Goal: Task Accomplishment & Management: Manage account settings

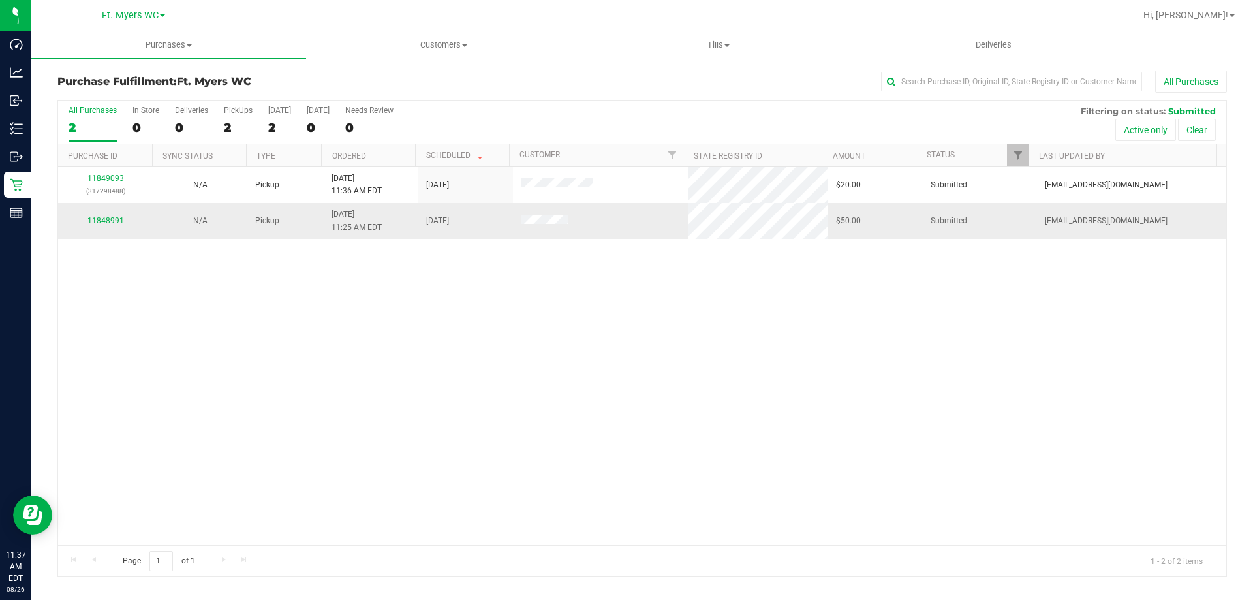
click at [112, 218] on link "11848991" at bounding box center [105, 220] width 37 height 9
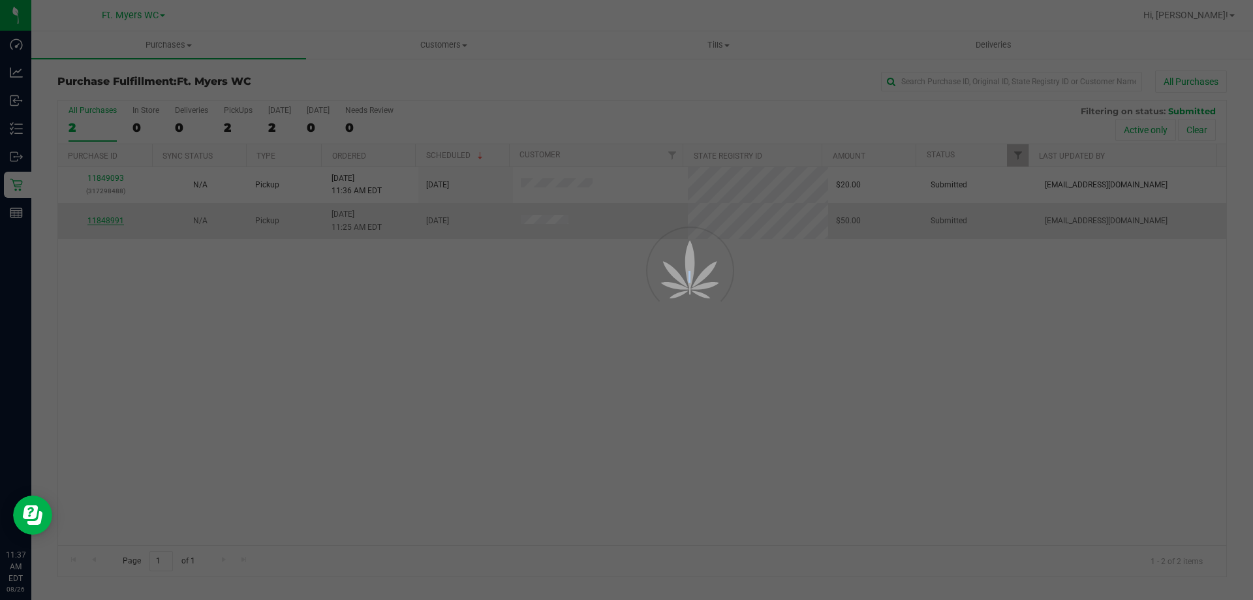
click at [112, 218] on div at bounding box center [626, 300] width 1253 height 600
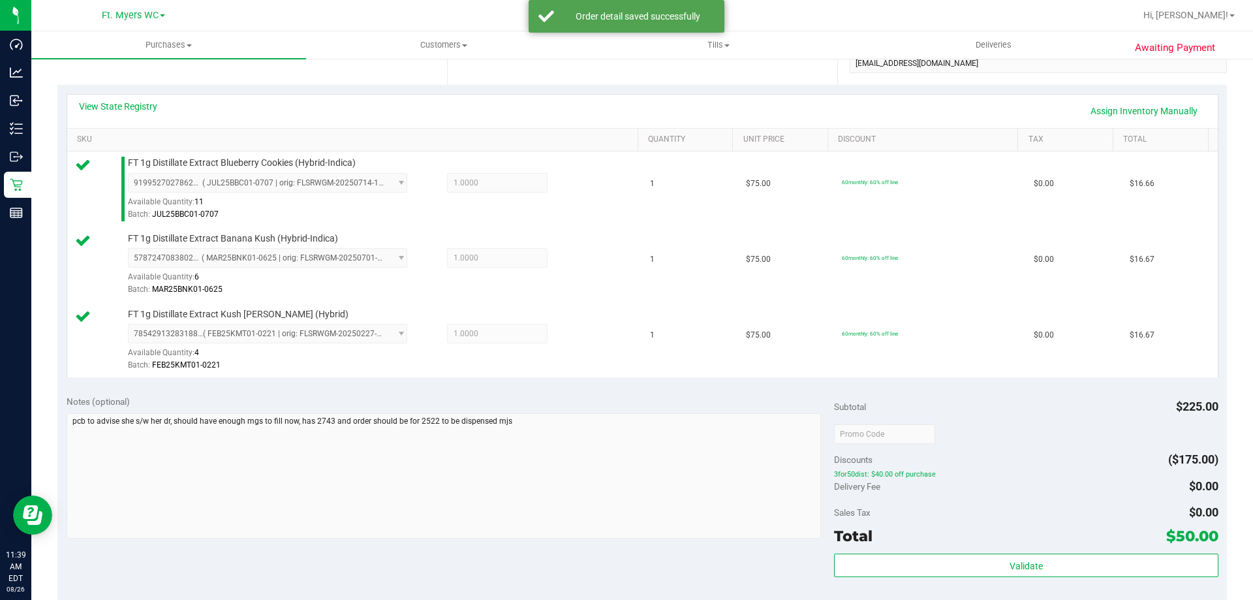
scroll to position [392, 0]
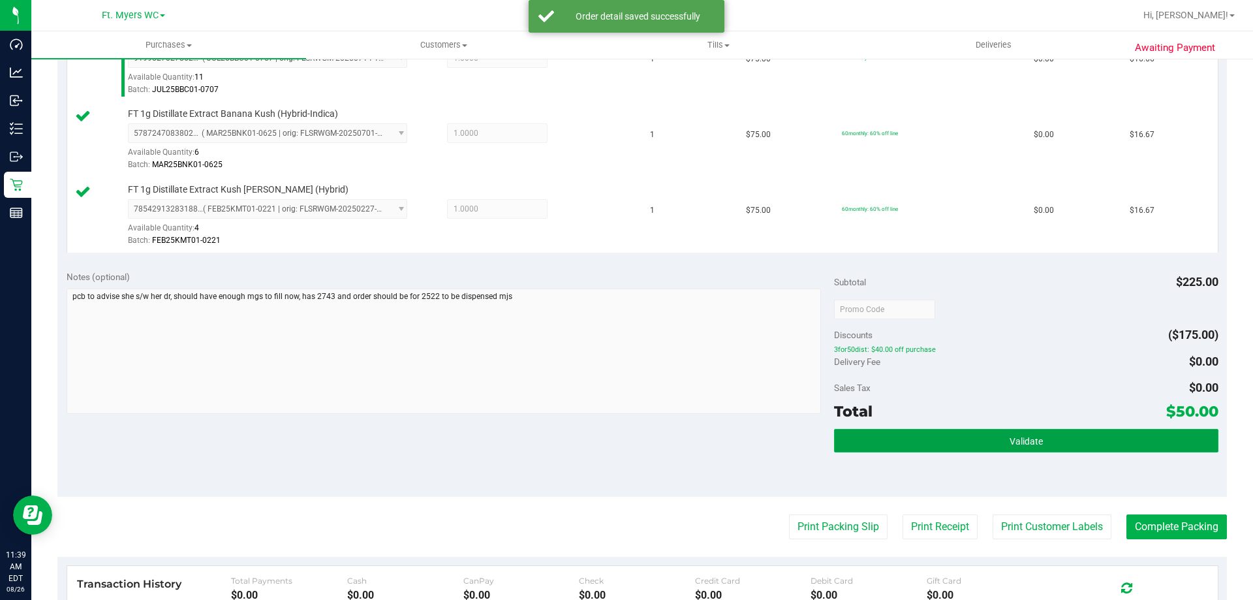
click at [905, 446] on button "Validate" at bounding box center [1026, 440] width 384 height 23
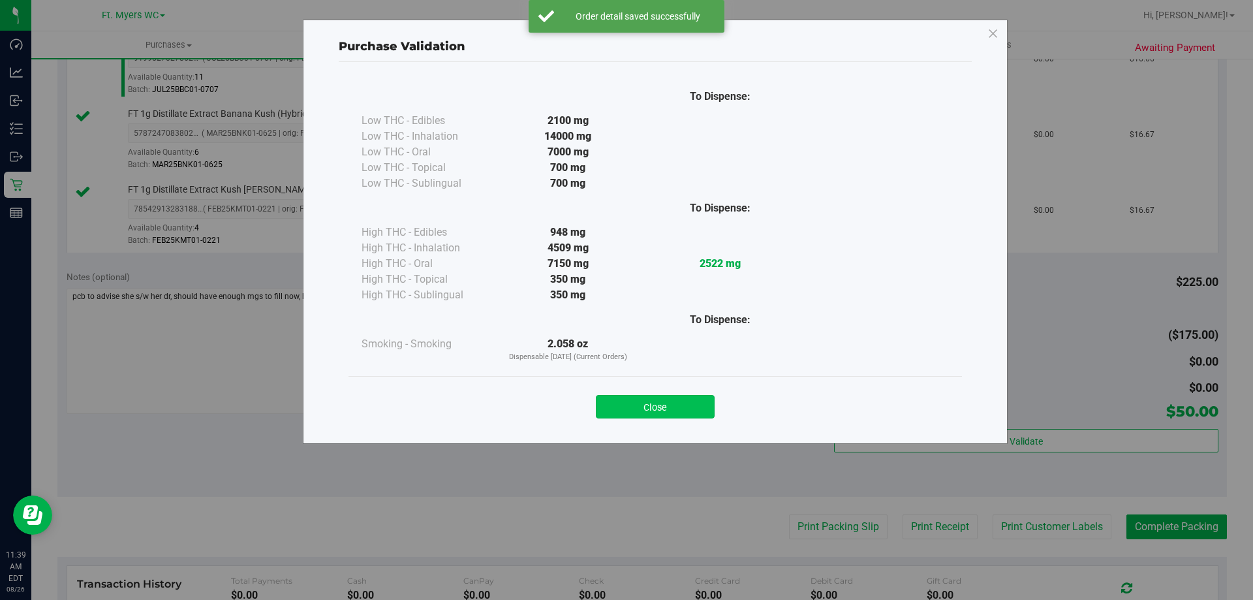
click at [634, 396] on button "Close" at bounding box center [655, 406] width 119 height 23
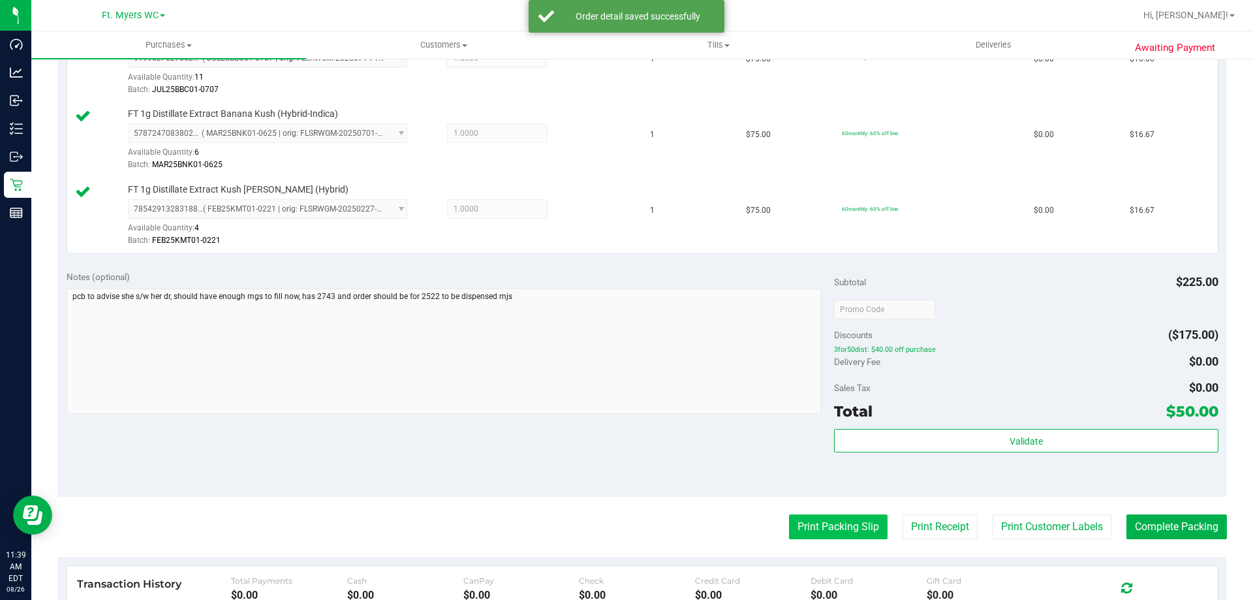
click at [858, 524] on button "Print Packing Slip" at bounding box center [838, 526] width 99 height 25
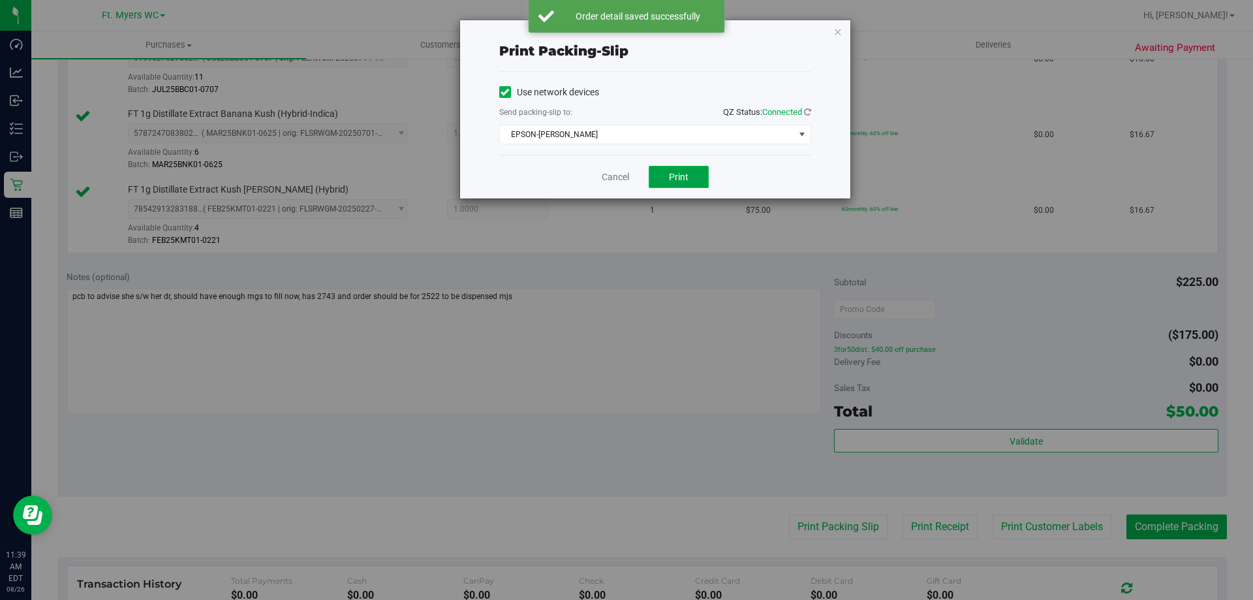
click at [679, 181] on span "Print" at bounding box center [679, 177] width 20 height 10
click at [842, 31] on icon "button" at bounding box center [838, 31] width 9 height 16
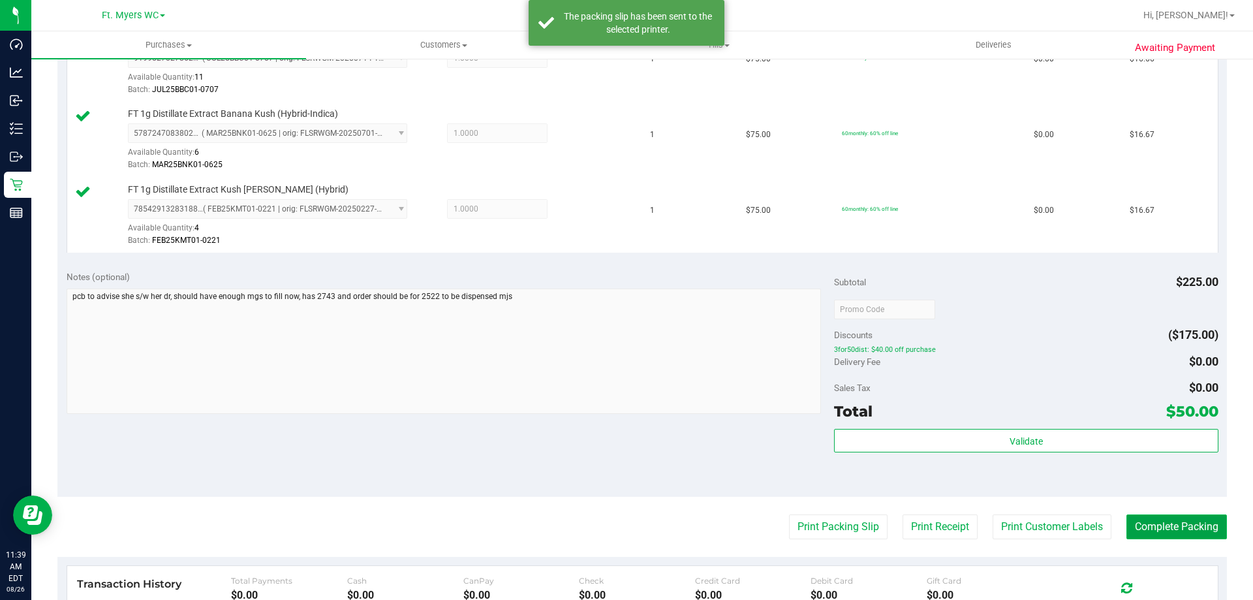
click at [1173, 529] on button "Complete Packing" at bounding box center [1177, 526] width 101 height 25
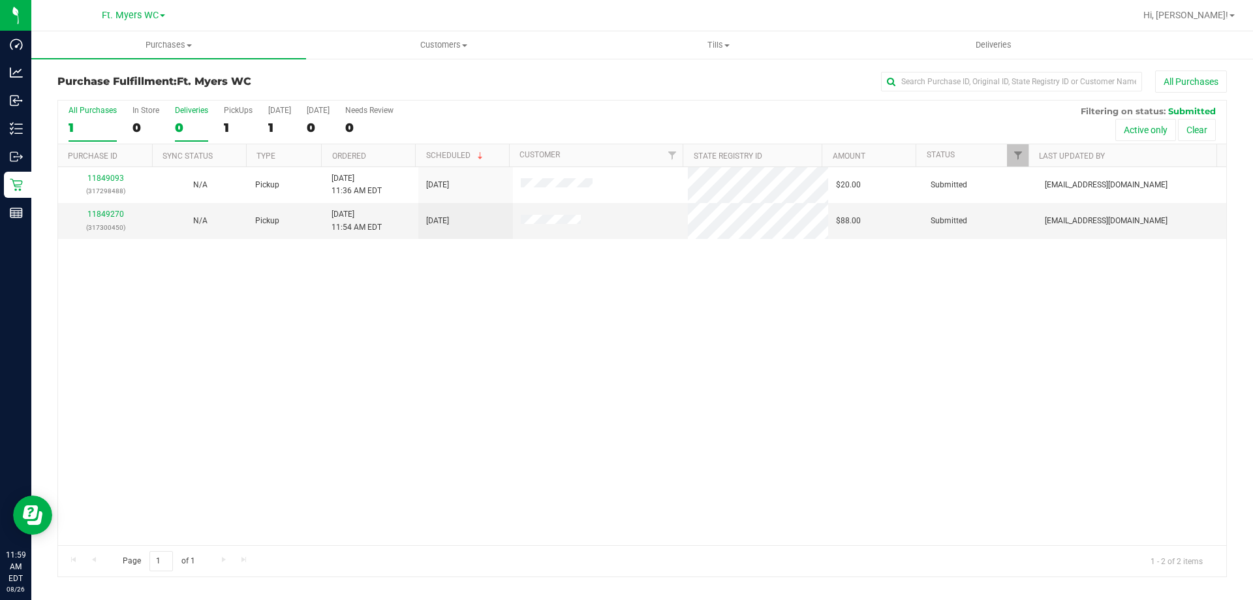
click at [191, 121] on div "0" at bounding box center [191, 127] width 33 height 15
click at [0, 0] on input "Deliveries 0" at bounding box center [0, 0] width 0 height 0
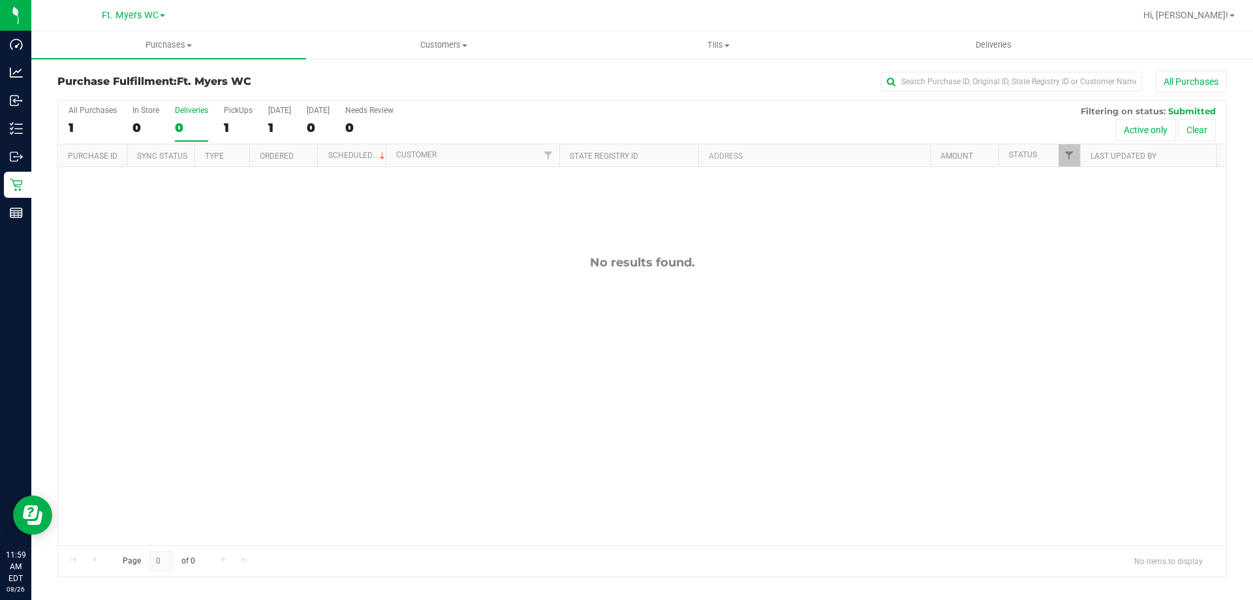
click at [253, 110] on div "All Purchases 1 In Store 0 Deliveries 0 PickUps 1 [DATE] 1 [DATE] 0 Needs Revie…" at bounding box center [642, 106] width 1168 height 10
click at [266, 110] on div "All Purchases 2 In Store 0 Deliveries 0 PickUps 2 [DATE] 2 [DATE] 0 Needs Revie…" at bounding box center [642, 106] width 1168 height 10
click at [270, 110] on div "[DATE]" at bounding box center [279, 110] width 23 height 9
click at [0, 0] on input "[DATE] 2" at bounding box center [0, 0] width 0 height 0
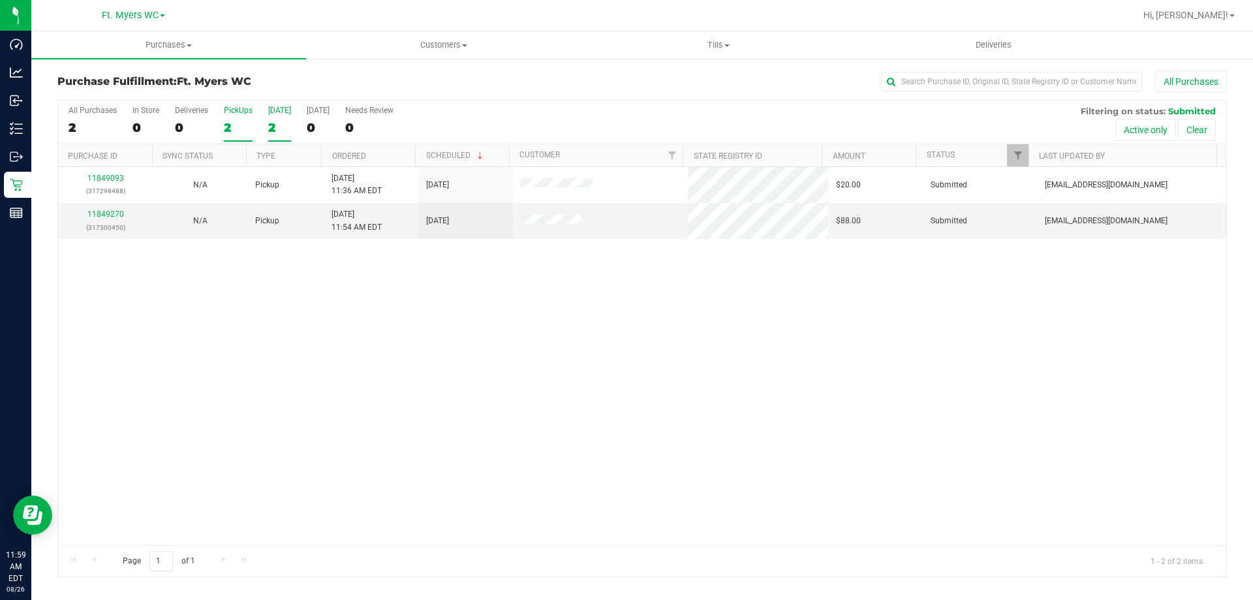
click at [244, 113] on div "PickUps" at bounding box center [238, 110] width 29 height 9
click at [0, 0] on input "PickUps 2" at bounding box center [0, 0] width 0 height 0
click at [90, 119] on label "All Purchases 2" at bounding box center [93, 124] width 48 height 36
click at [0, 0] on input "All Purchases 2" at bounding box center [0, 0] width 0 height 0
click at [967, 85] on input "text" at bounding box center [1011, 82] width 261 height 20
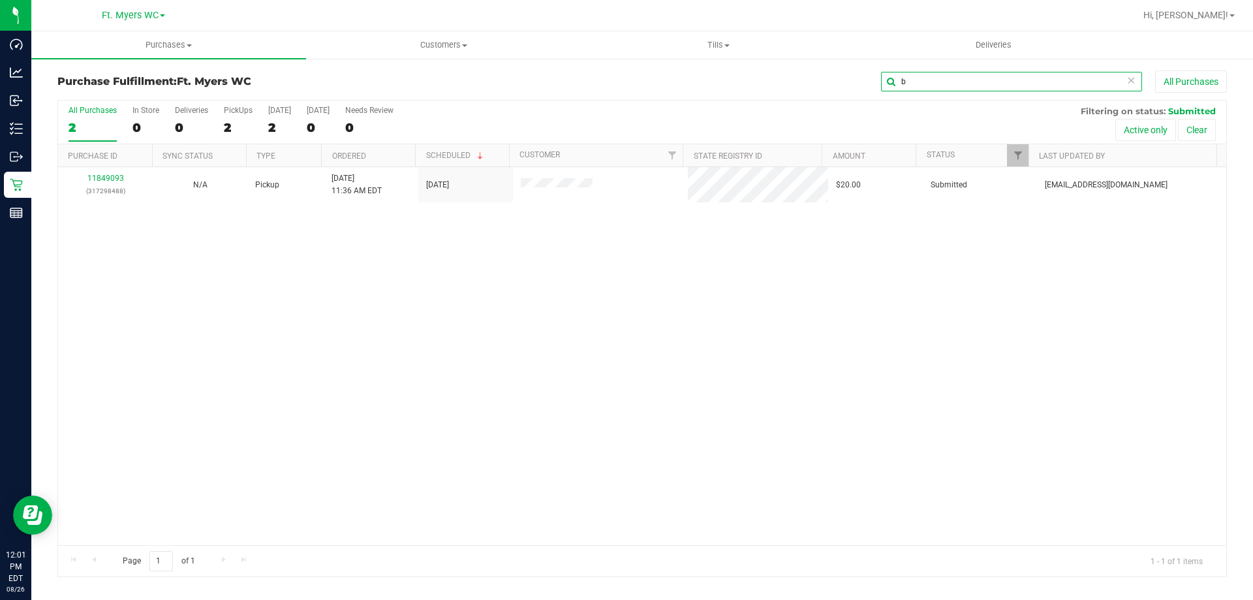
type input "b"
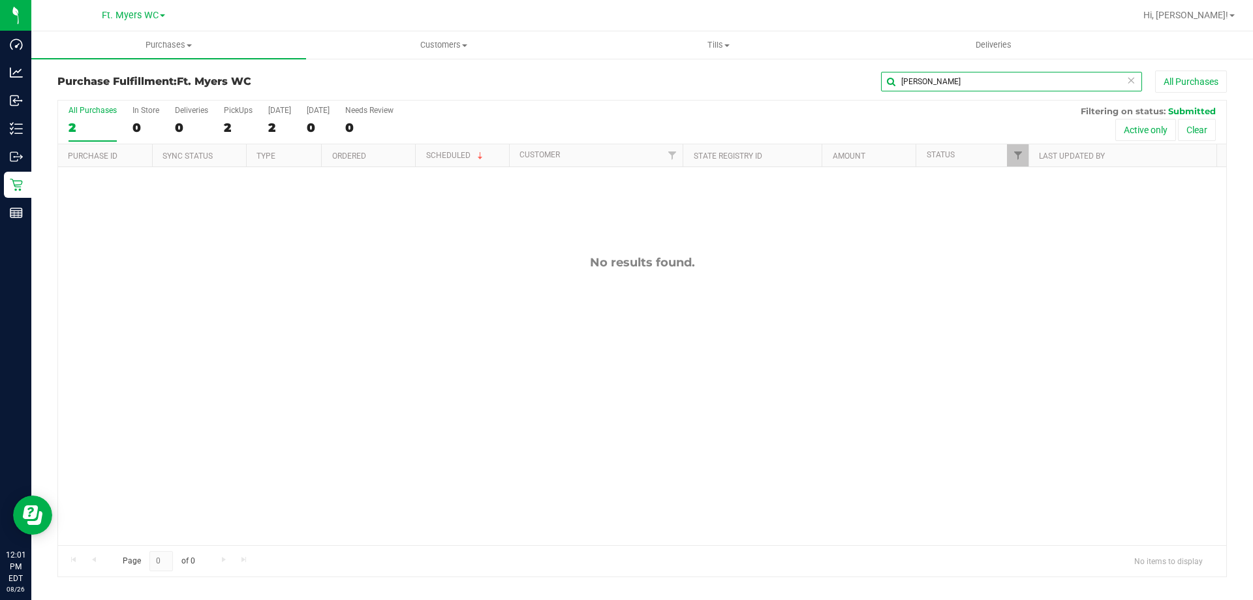
click at [954, 78] on input "[PERSON_NAME]" at bounding box center [1011, 82] width 261 height 20
click at [958, 87] on input "[PERSON_NAME]" at bounding box center [1011, 82] width 261 height 20
type input "[PERSON_NAME]"
click at [239, 121] on div "2" at bounding box center [238, 127] width 29 height 15
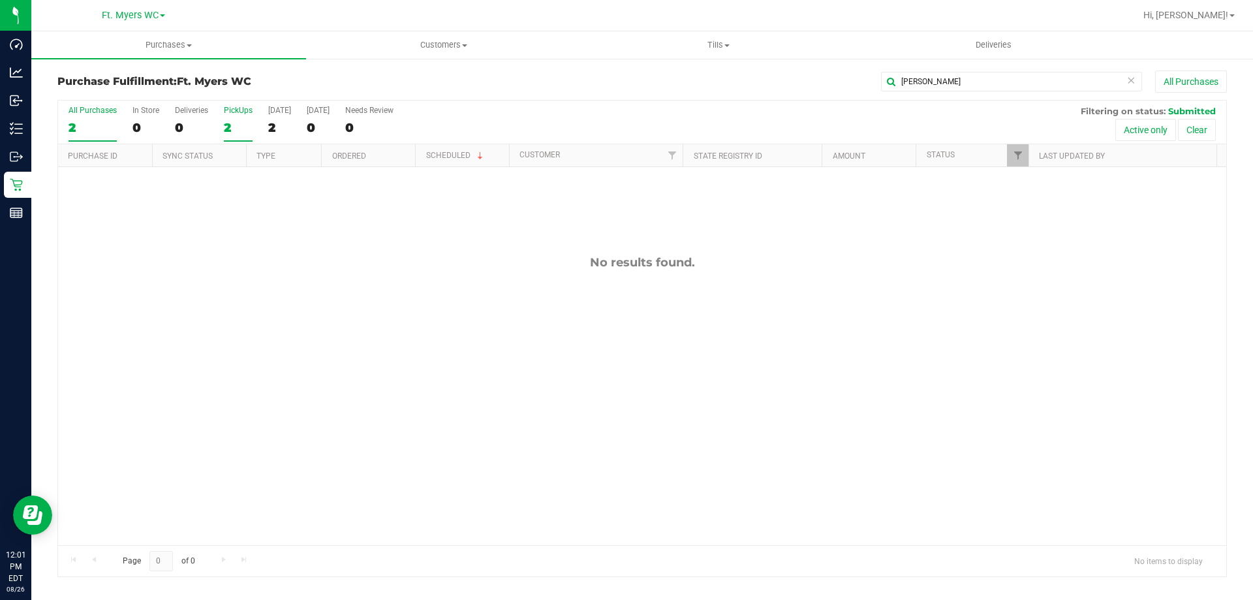
click at [0, 0] on input "PickUps 2" at bounding box center [0, 0] width 0 height 0
click at [281, 108] on div "[DATE]" at bounding box center [279, 110] width 23 height 9
click at [0, 0] on input "[DATE] 2" at bounding box center [0, 0] width 0 height 0
click at [186, 118] on label "Deliveries 0" at bounding box center [191, 124] width 33 height 36
click at [0, 0] on input "Deliveries 0" at bounding box center [0, 0] width 0 height 0
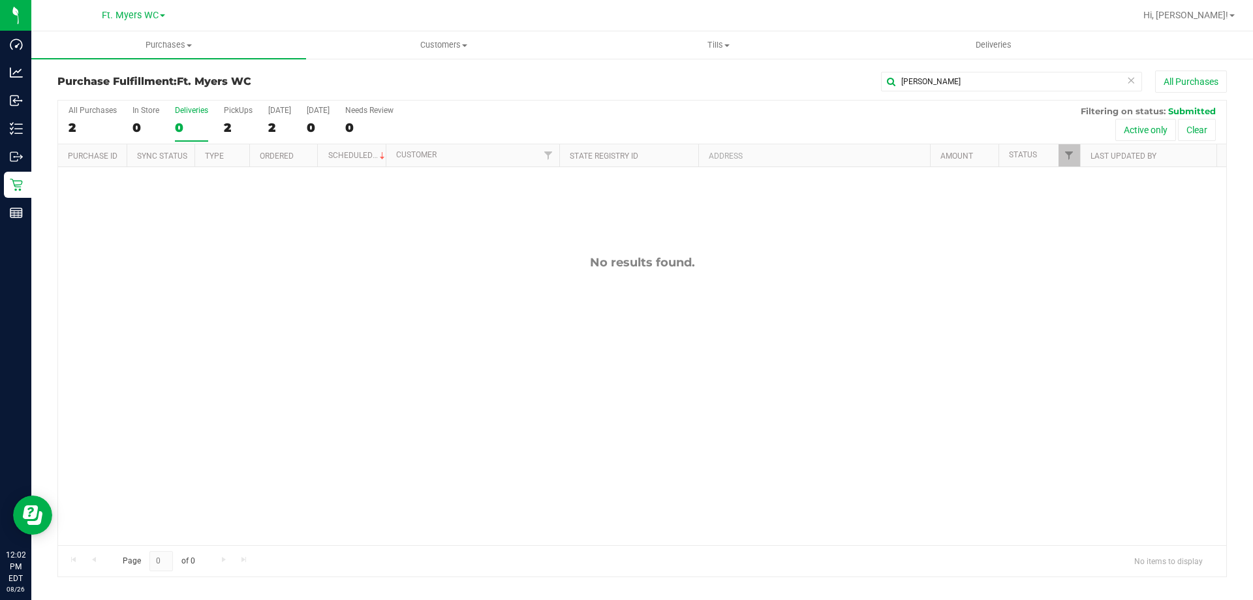
click at [466, 70] on div "Purchase Fulfillment: Ft. [PERSON_NAME] [GEOGRAPHIC_DATA] All Purchases All Pur…" at bounding box center [642, 323] width 1222 height 533
click at [463, 42] on span "Customers" at bounding box center [443, 45] width 273 height 12
click at [422, 78] on li "All customers" at bounding box center [443, 79] width 275 height 16
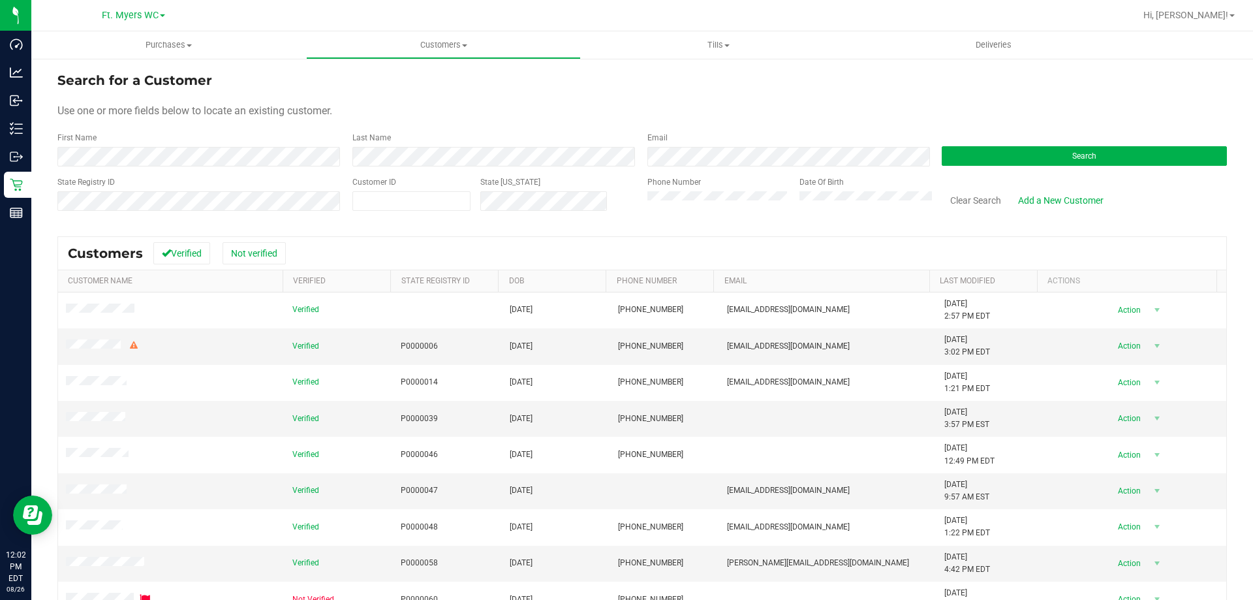
click at [143, 214] on div "State Registry ID" at bounding box center [199, 199] width 285 height 46
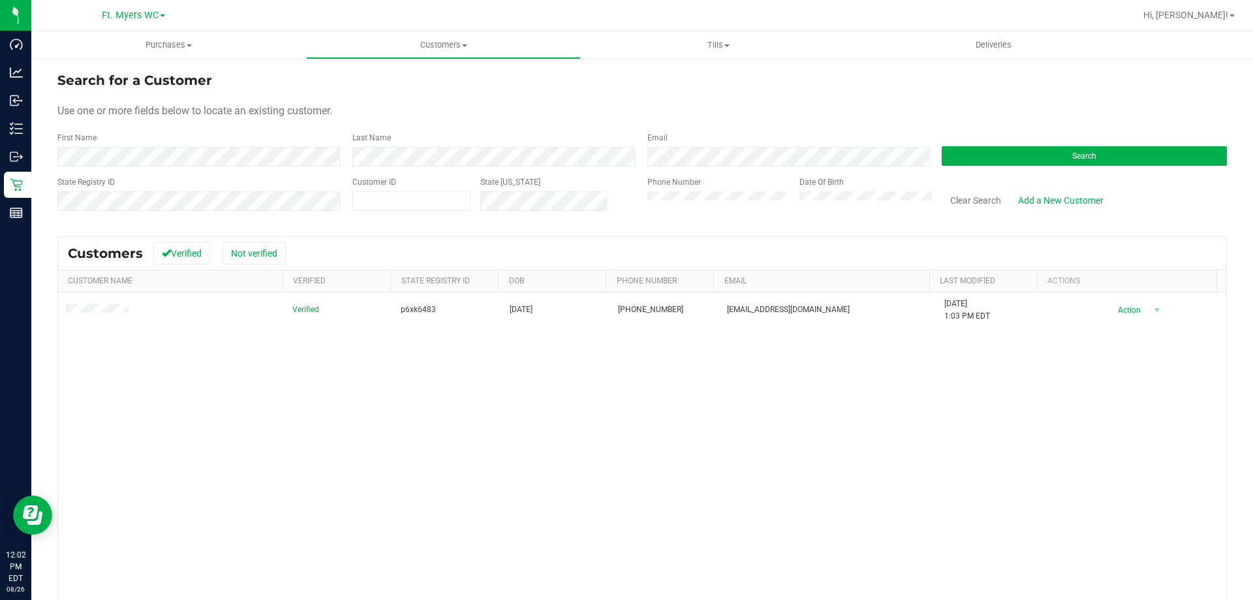
click at [129, 309] on span at bounding box center [99, 310] width 67 height 13
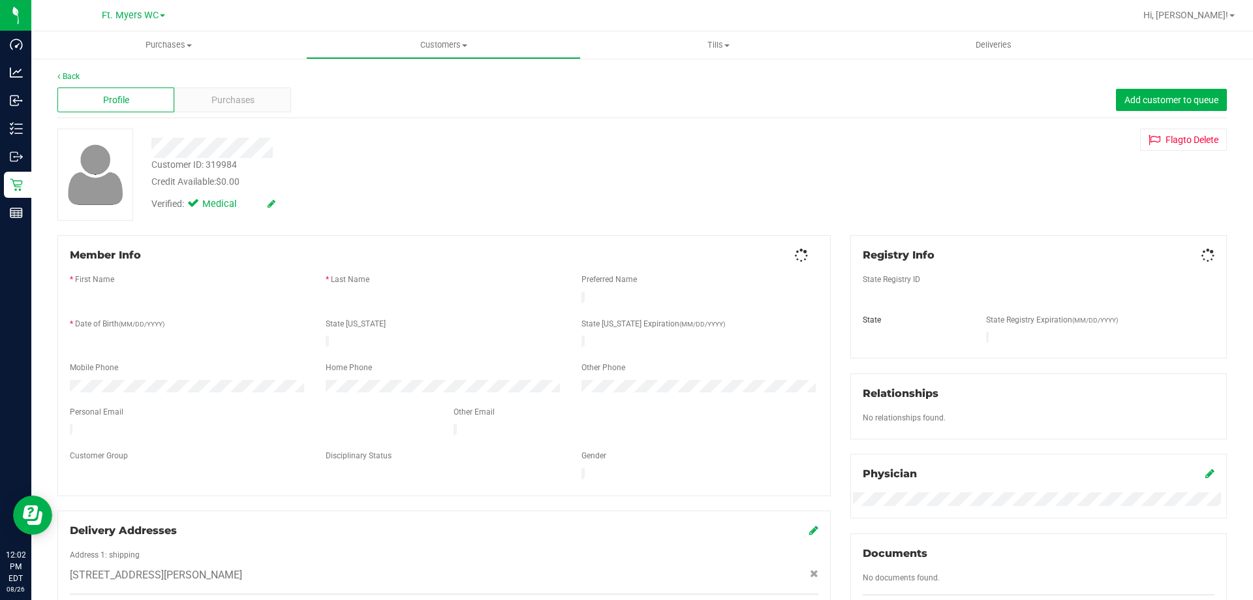
click at [257, 112] on div "Profile Purchases Add customer to queue" at bounding box center [642, 100] width 1170 height 36
click at [255, 110] on div "Purchases" at bounding box center [232, 99] width 117 height 25
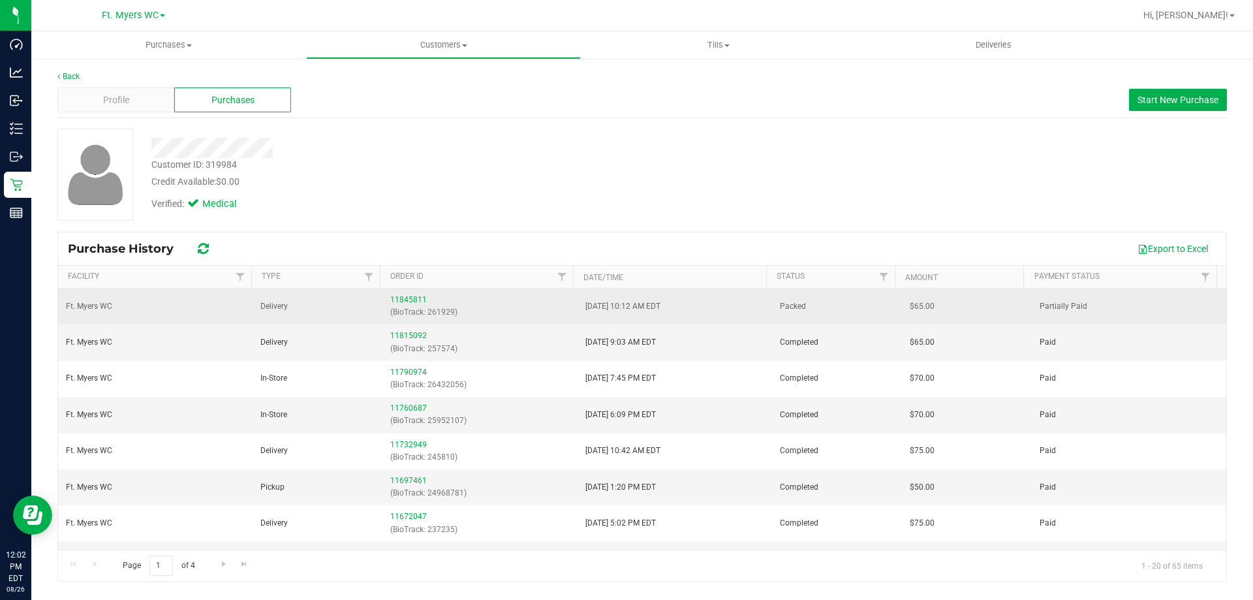
drag, startPoint x: 687, startPoint y: 304, endPoint x: 228, endPoint y: 312, distance: 458.9
click at [228, 312] on tr "Ft. [PERSON_NAME] Delivery 11845811 (BioTrack: 261929) [DATE] 10:12 AM EDT Pack…" at bounding box center [642, 306] width 1168 height 36
click at [228, 312] on td "Ft. Myers WC" at bounding box center [155, 306] width 195 height 36
click at [405, 298] on link "11845811" at bounding box center [408, 299] width 37 height 9
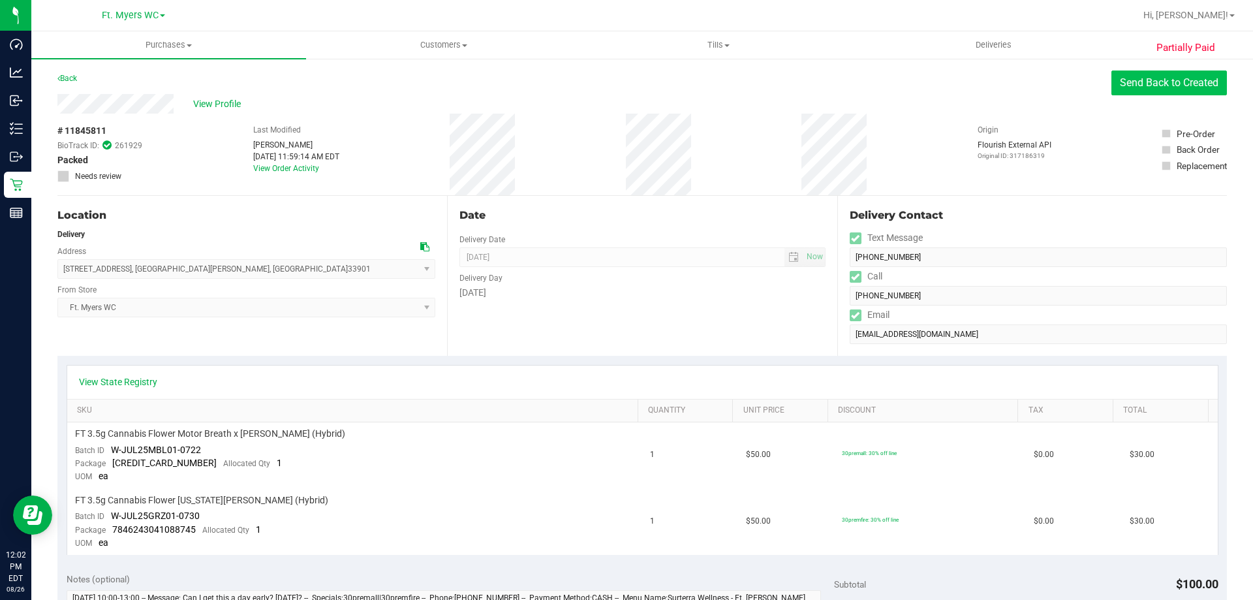
click at [1177, 89] on button "Send Back to Created" at bounding box center [1170, 82] width 116 height 25
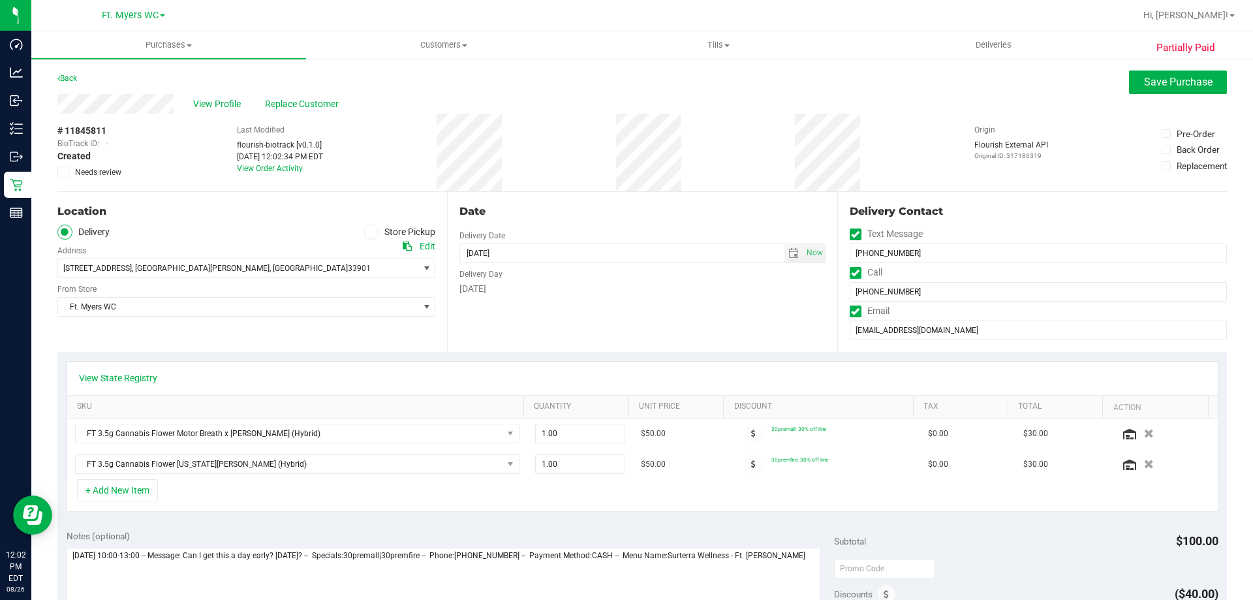
click at [375, 236] on label "Store Pickup" at bounding box center [400, 232] width 72 height 15
click at [0, 0] on input "Store Pickup" at bounding box center [0, 0] width 0 height 0
click at [329, 269] on span "Ft. Myers WC" at bounding box center [238, 268] width 360 height 18
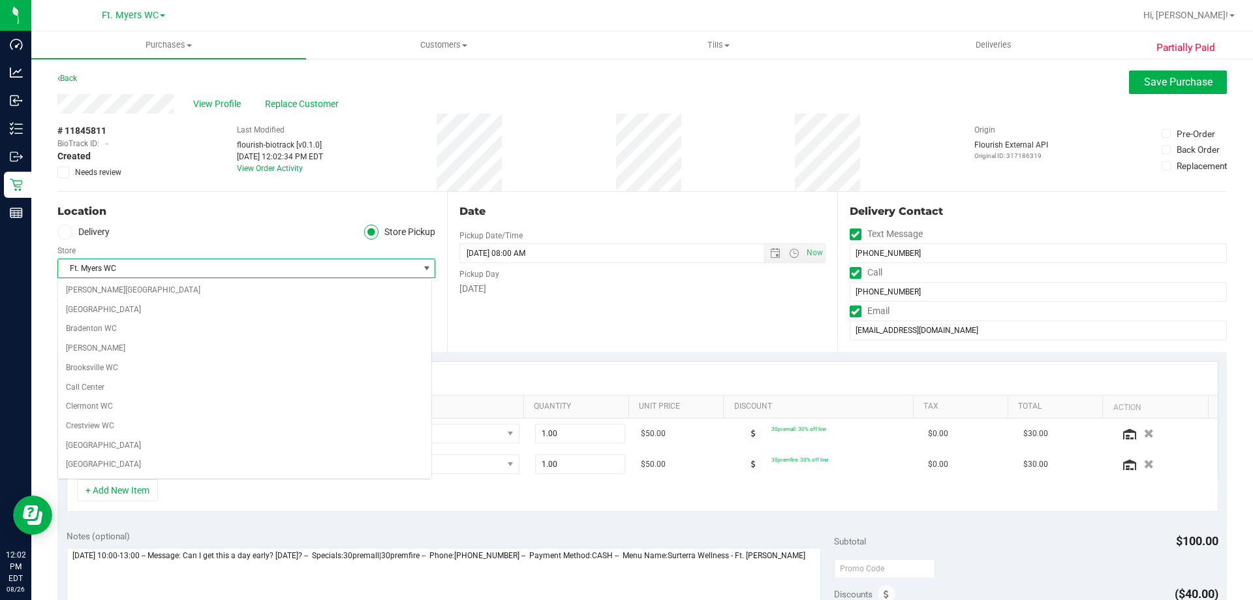
scroll to position [76, 0]
click at [294, 226] on ul "Delivery Store Pickup" at bounding box center [246, 232] width 378 height 15
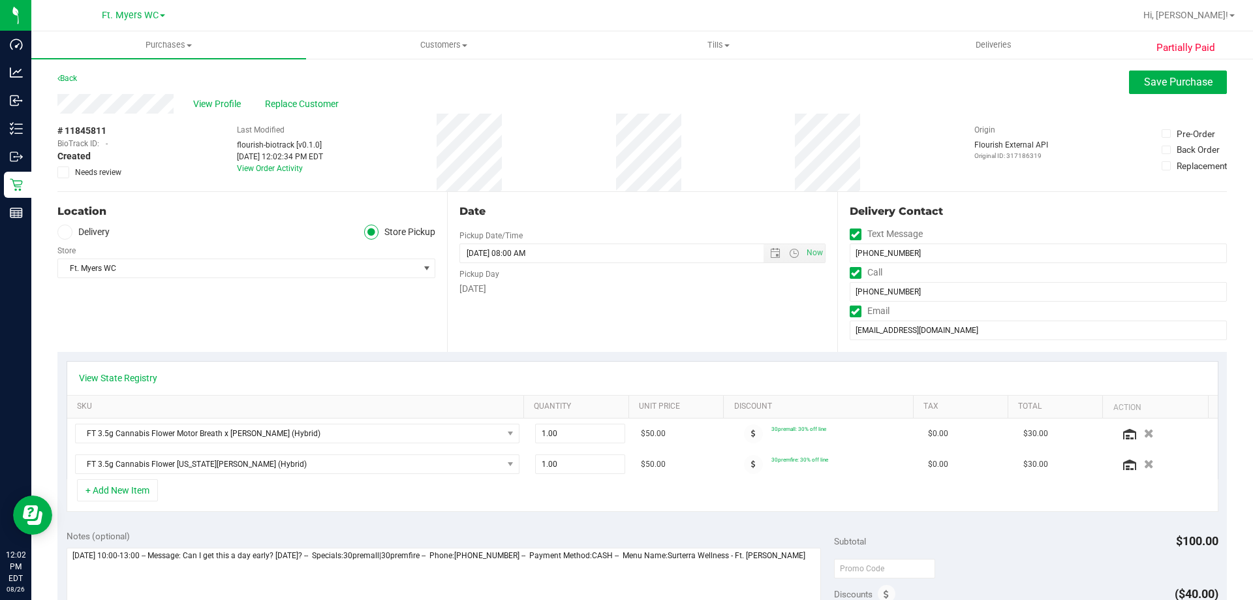
click at [1146, 96] on div "View Profile Replace Customer" at bounding box center [642, 104] width 1170 height 20
click at [1151, 89] on button "Save Purchase" at bounding box center [1178, 81] width 98 height 23
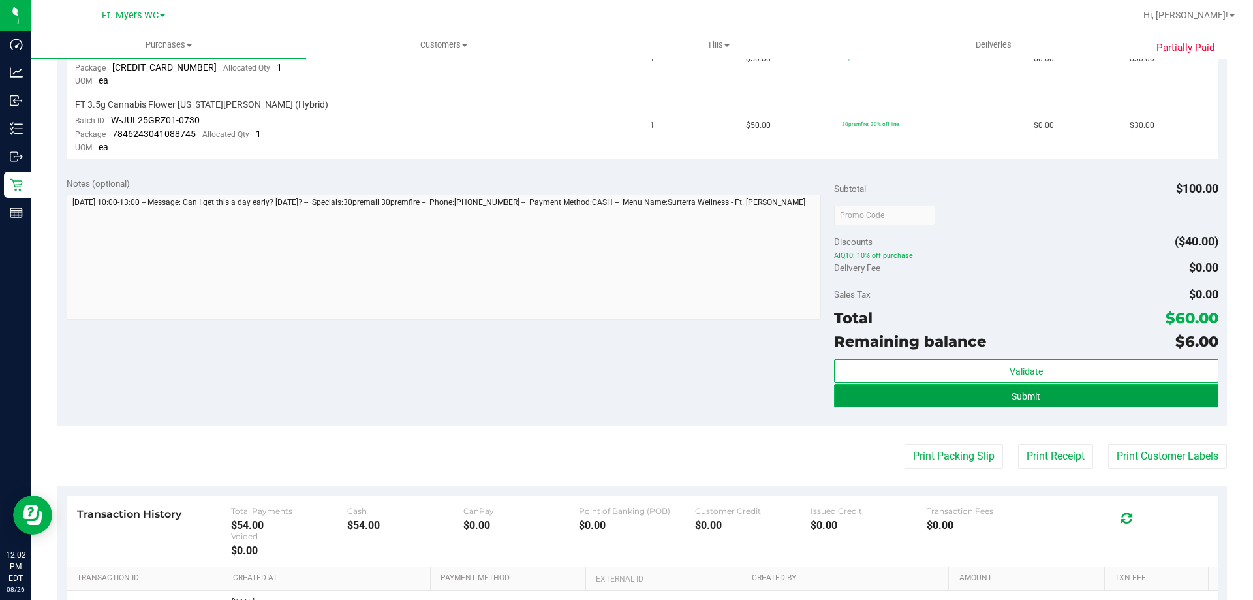
click at [1184, 390] on button "Submit" at bounding box center [1026, 395] width 384 height 23
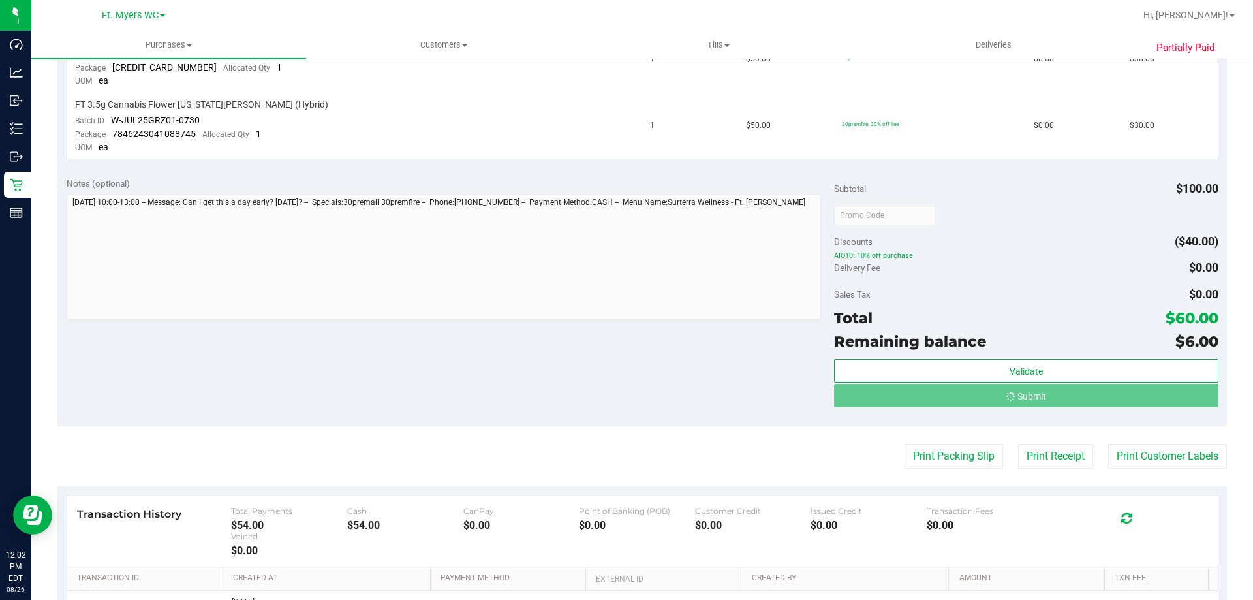
scroll to position [371, 0]
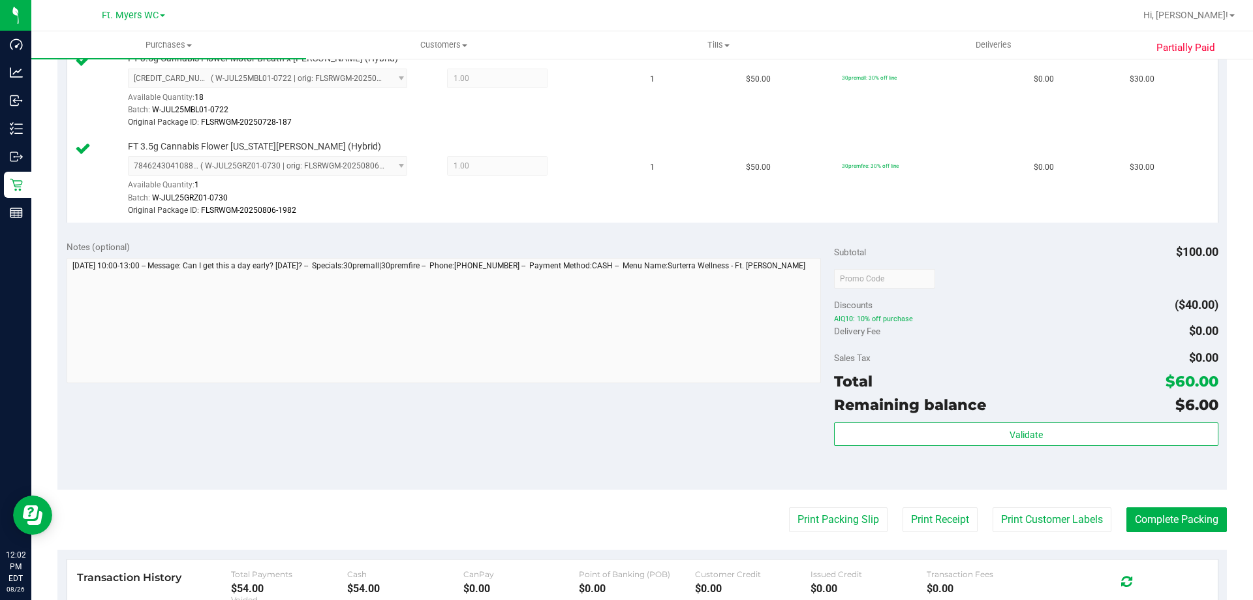
drag, startPoint x: 837, startPoint y: 398, endPoint x: 1149, endPoint y: 408, distance: 312.2
click at [1149, 408] on div "Remaining balance $6.00" at bounding box center [1026, 404] width 384 height 23
click at [1146, 408] on div "Remaining balance $6.00" at bounding box center [1026, 404] width 384 height 23
click at [1187, 514] on button "Complete Packing" at bounding box center [1177, 519] width 101 height 25
